Goal: Task Accomplishment & Management: Use online tool/utility

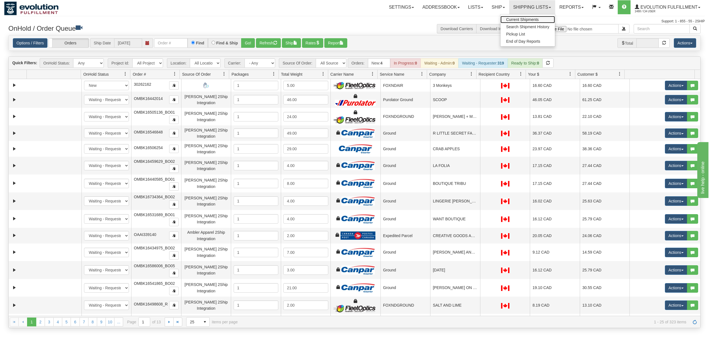
click at [522, 18] on span "Current Shipments" at bounding box center [522, 19] width 33 height 4
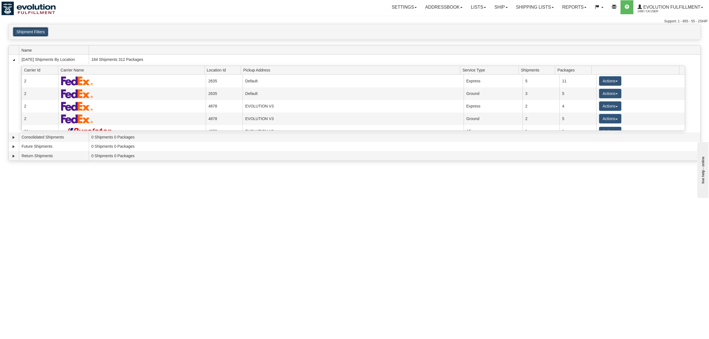
click at [34, 32] on button "Shipment Filters" at bounding box center [30, 31] width 35 height 9
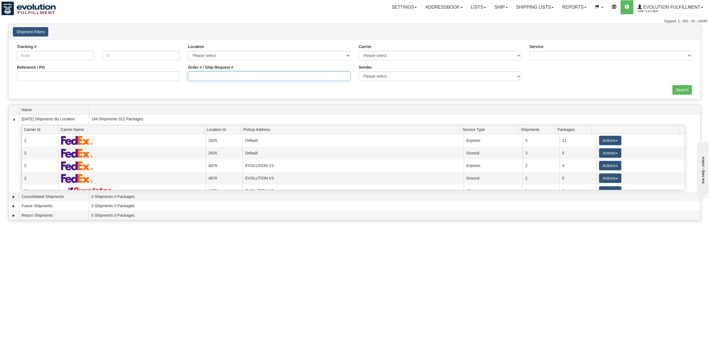
click at [290, 80] on input "Order # / Ship Request #" at bounding box center [269, 75] width 163 height 9
type input "OBKNWEB4348-1"
click at [673, 91] on input "Search" at bounding box center [683, 89] width 20 height 9
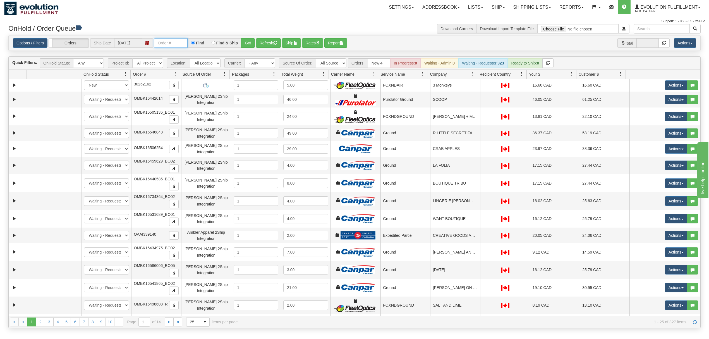
click at [163, 44] on input "text" at bounding box center [171, 42] width 34 height 9
click at [248, 39] on button "Go!" at bounding box center [248, 42] width 14 height 9
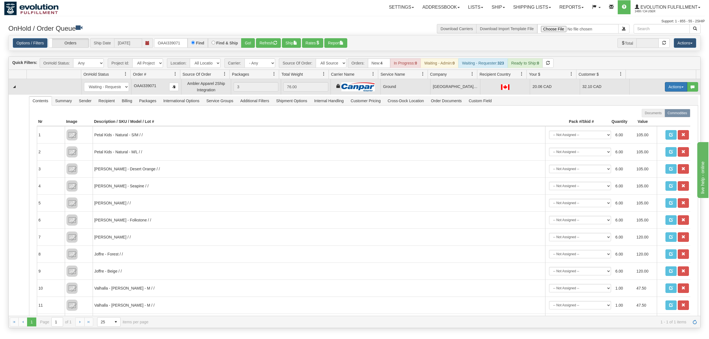
click at [532, 87] on button "Actions" at bounding box center [676, 86] width 22 height 9
click at [532, 121] on span "Ship" at bounding box center [654, 119] width 12 height 4
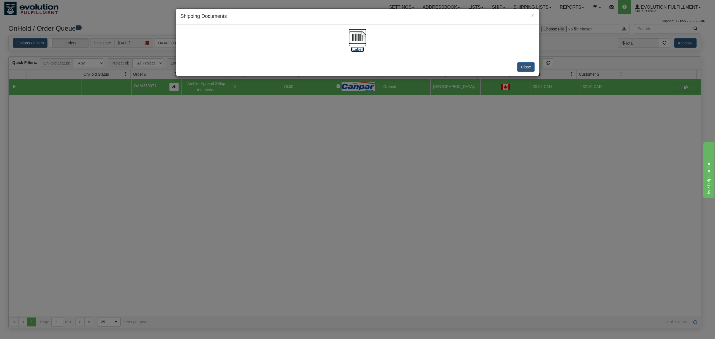
click at [353, 39] on img at bounding box center [357, 38] width 18 height 18
click at [525, 67] on button "Close" at bounding box center [525, 66] width 17 height 9
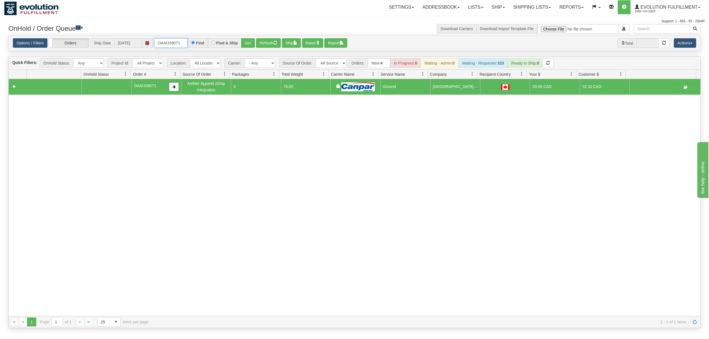
click at [178, 44] on input "OAAI339071" at bounding box center [171, 42] width 34 height 9
click at [188, 44] on input "OMBK17578390 BO01" at bounding box center [171, 42] width 34 height 9
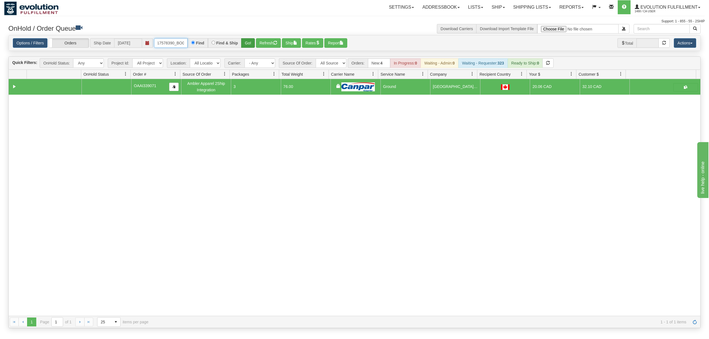
type input "OMBK17578390_BO01"
click at [243, 43] on button "Go!" at bounding box center [248, 42] width 14 height 9
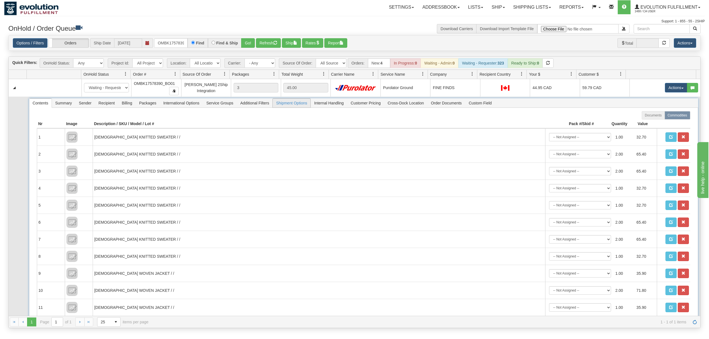
click at [291, 107] on span "Shipment Options" at bounding box center [292, 103] width 38 height 9
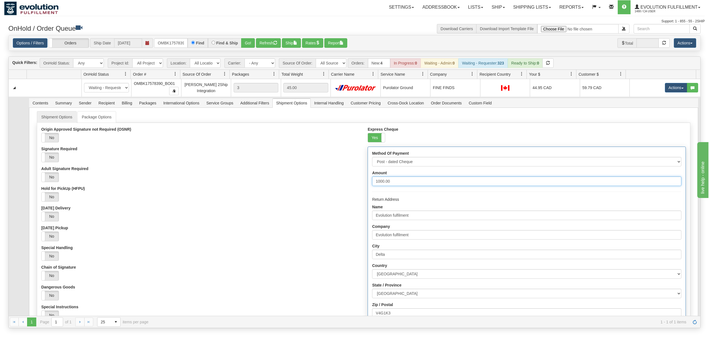
drag, startPoint x: 407, startPoint y: 182, endPoint x: 305, endPoint y: 194, distance: 102.0
click at [305, 194] on div "Origin Approved Signature not Required (OSNR) Yes No Signature Required Yes No …" at bounding box center [363, 257] width 653 height 261
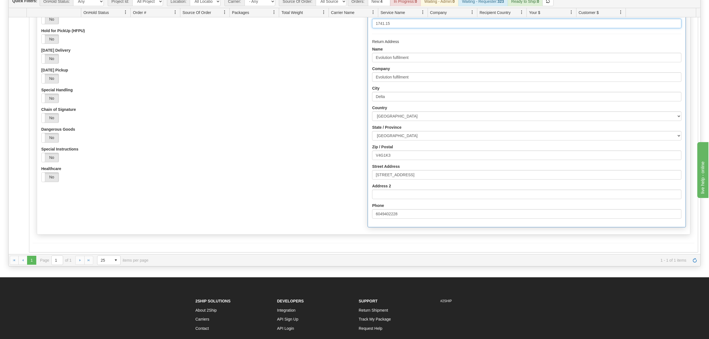
scroll to position [116, 0]
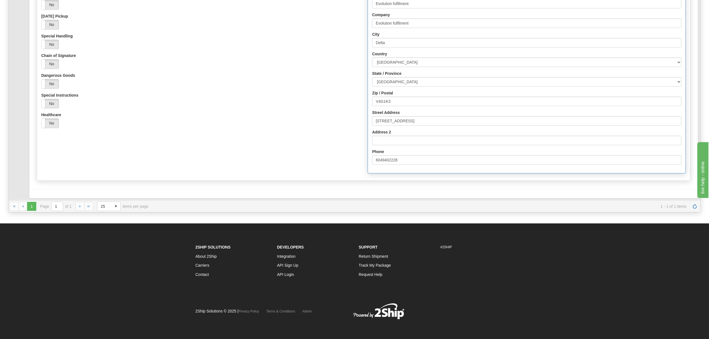
type input "1741.15"
click at [224, 173] on div "Origin Approved Signature not Required (OSNR) Yes No Signature Required Yes No …" at bounding box center [363, 45] width 653 height 261
click at [45, 198] on button "Save" at bounding box center [41, 198] width 16 height 9
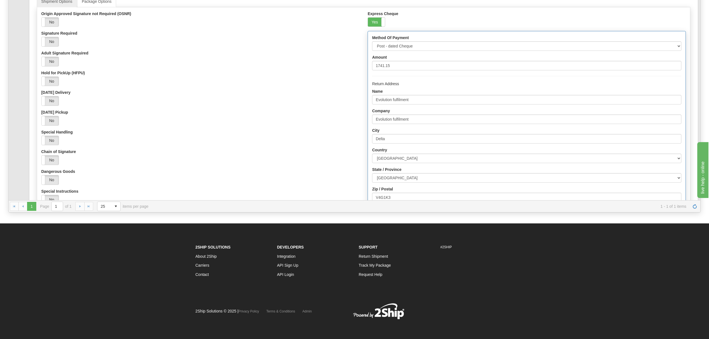
scroll to position [0, 0]
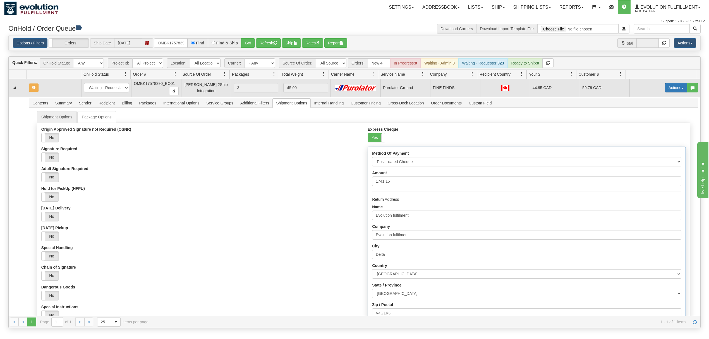
click at [532, 87] on button "Actions" at bounding box center [676, 87] width 22 height 9
click at [532, 122] on link "Ship" at bounding box center [665, 119] width 45 height 7
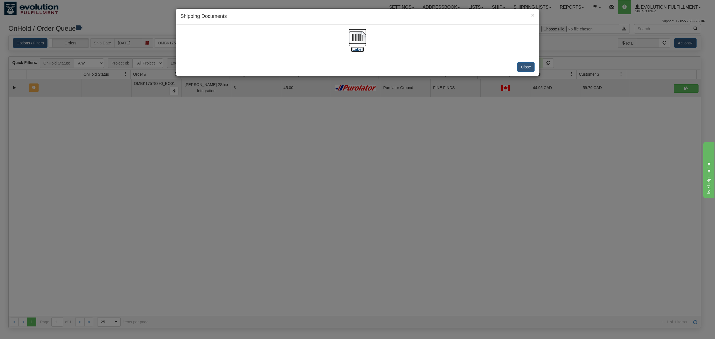
click at [351, 37] on img at bounding box center [357, 38] width 18 height 18
click at [526, 66] on button "Close" at bounding box center [525, 66] width 17 height 9
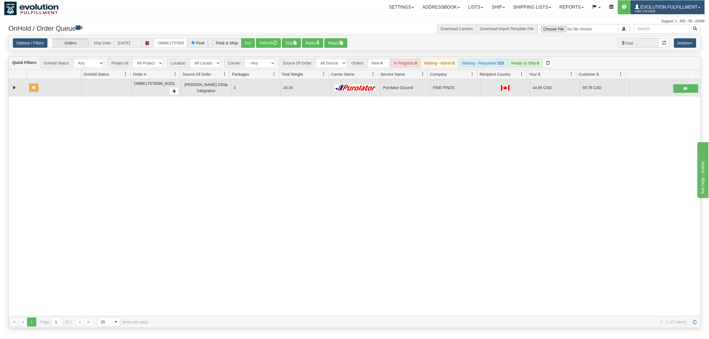
click at [532, 1] on link "Evolution Fulfillment 1488 / CA User" at bounding box center [668, 7] width 74 height 14
click at [532, 34] on span "LOG OUT" at bounding box center [668, 34] width 18 height 4
